Goal: Task Accomplishment & Management: Use online tool/utility

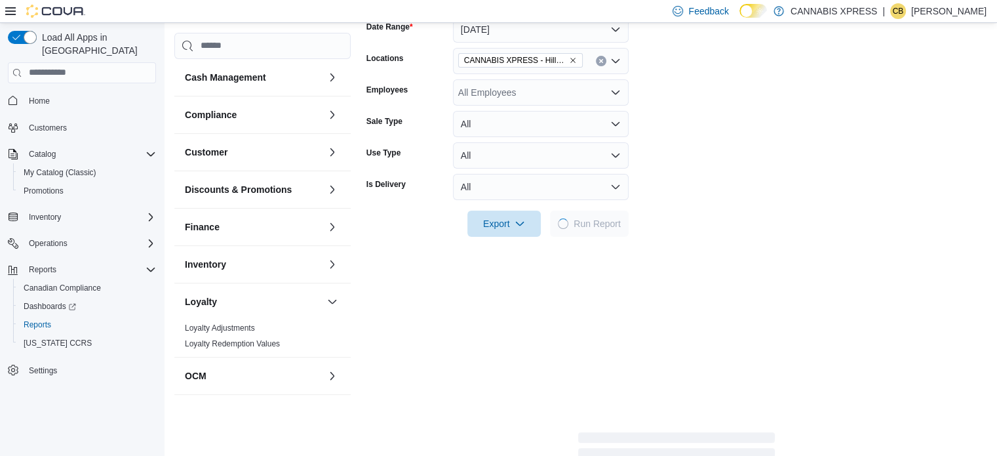
scroll to position [213, 0]
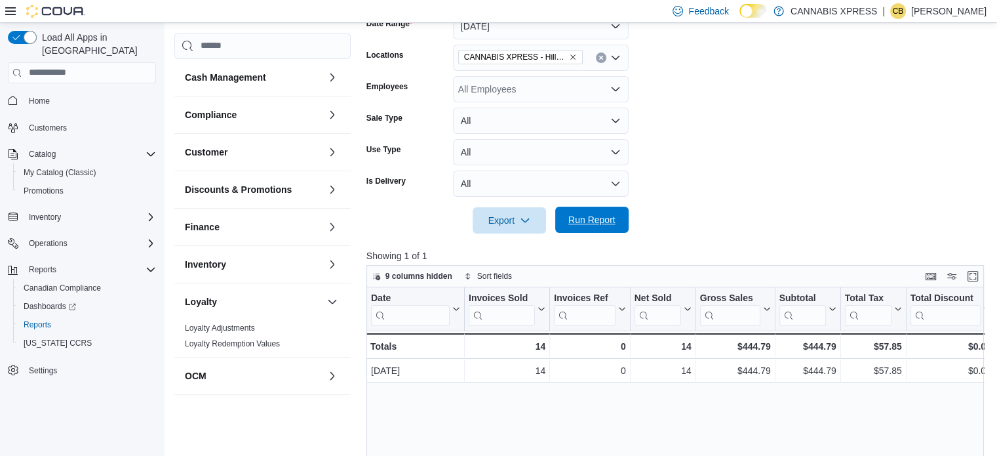
click at [598, 214] on span "Run Report" at bounding box center [591, 219] width 47 height 13
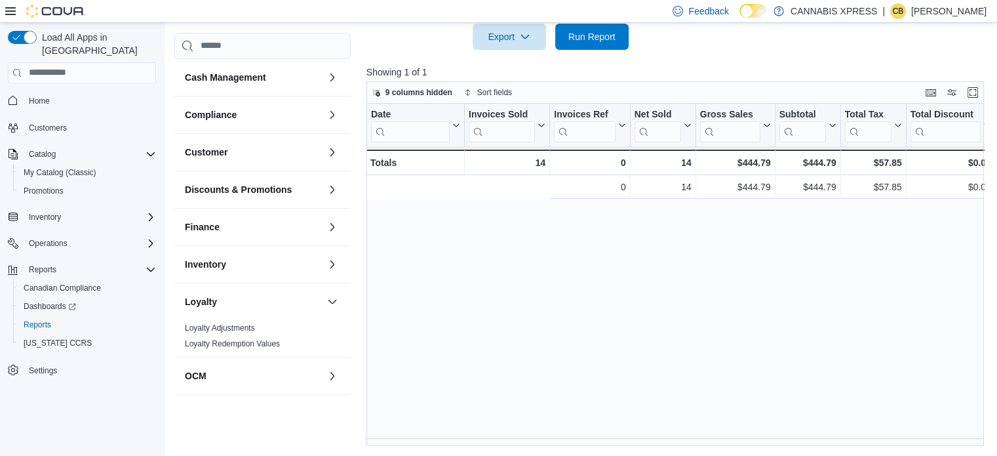
scroll to position [0, 629]
